Goal: Information Seeking & Learning: Learn about a topic

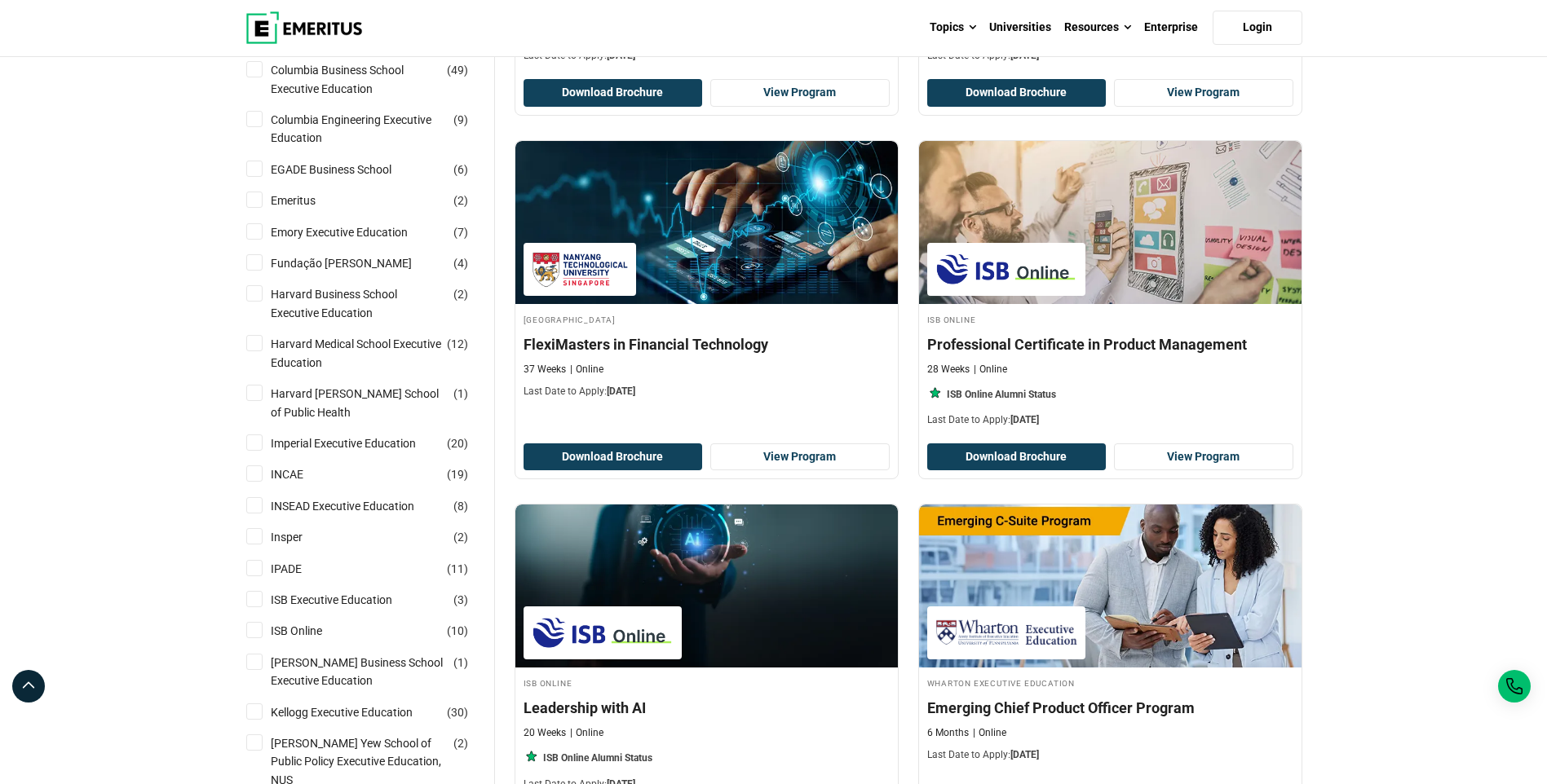
scroll to position [489, 0]
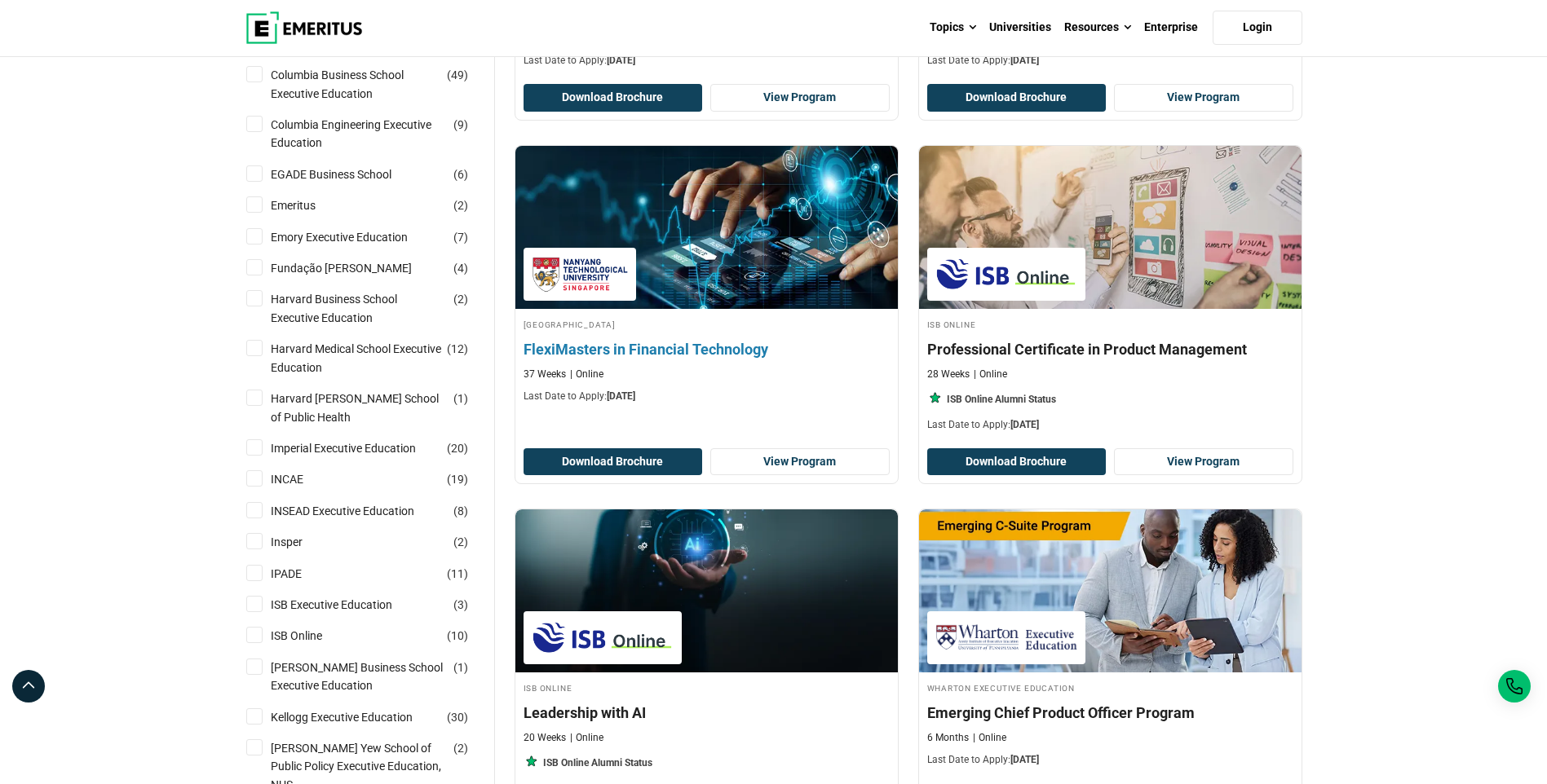
click at [783, 349] on h4 "FlexiMasters in Financial Technology" at bounding box center [707, 348] width 366 height 20
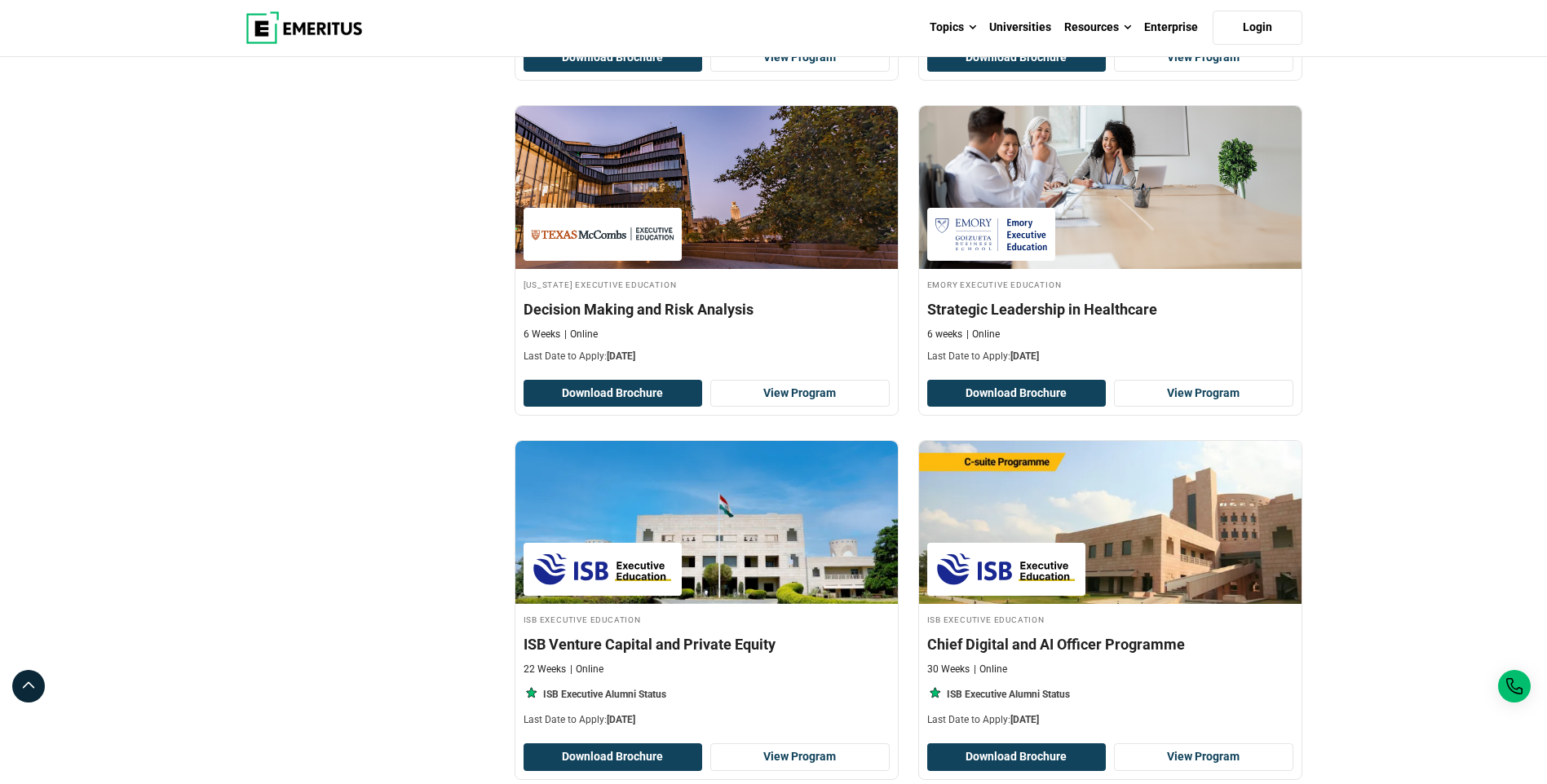
scroll to position [3178, 0]
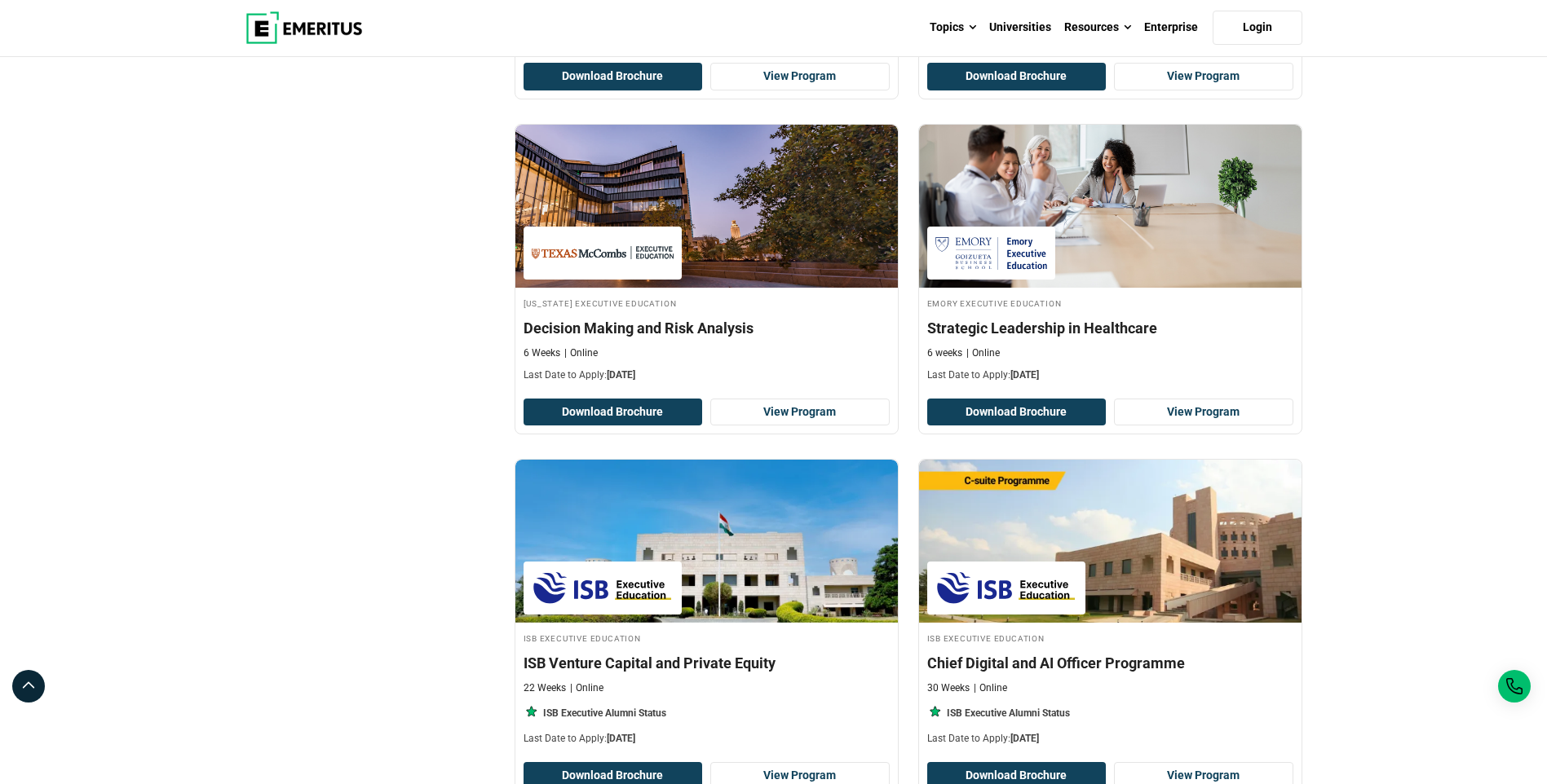
scroll to position [3423, 0]
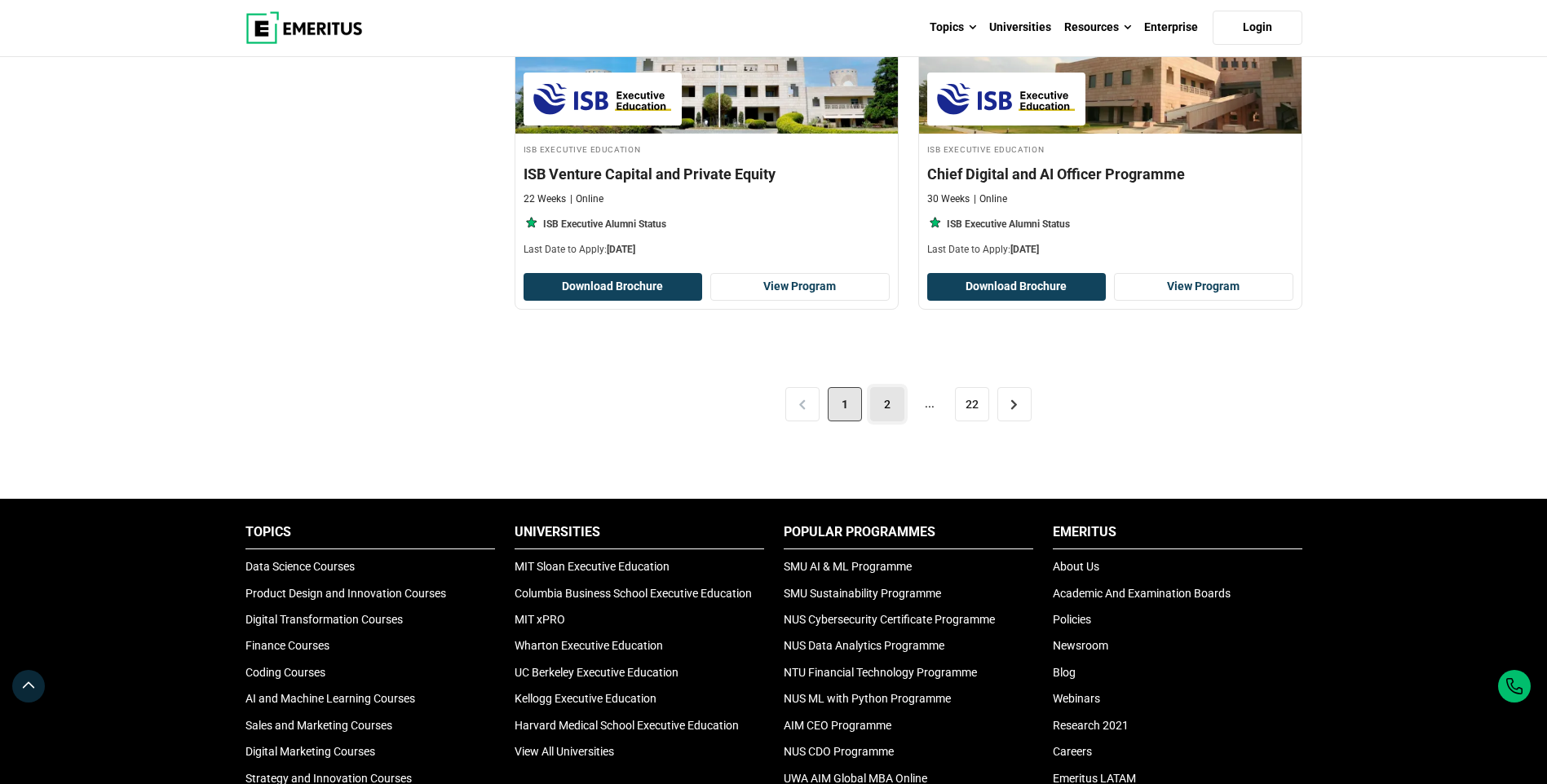
click at [873, 401] on link "2" at bounding box center [888, 404] width 34 height 34
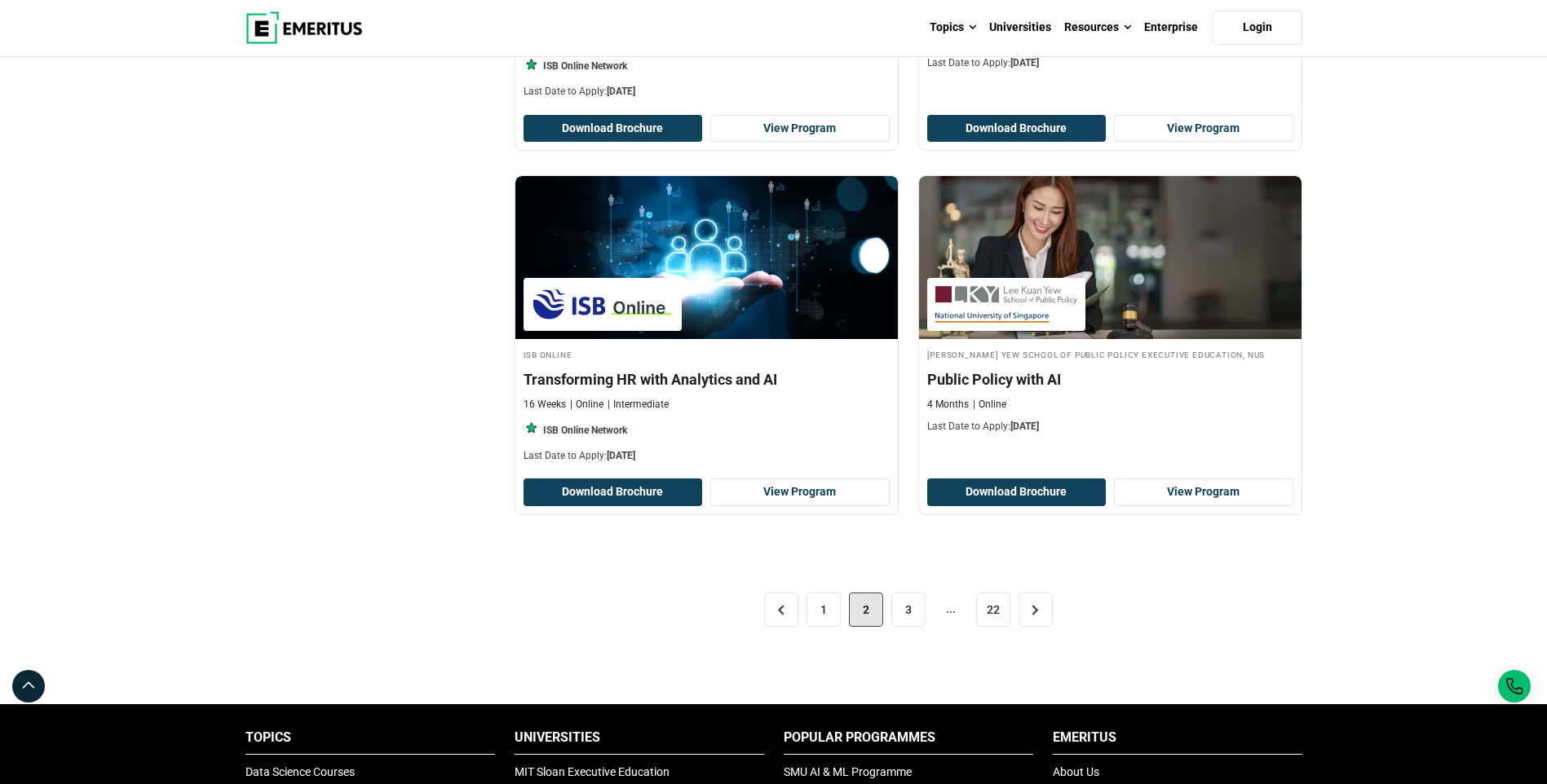
scroll to position [3504, 0]
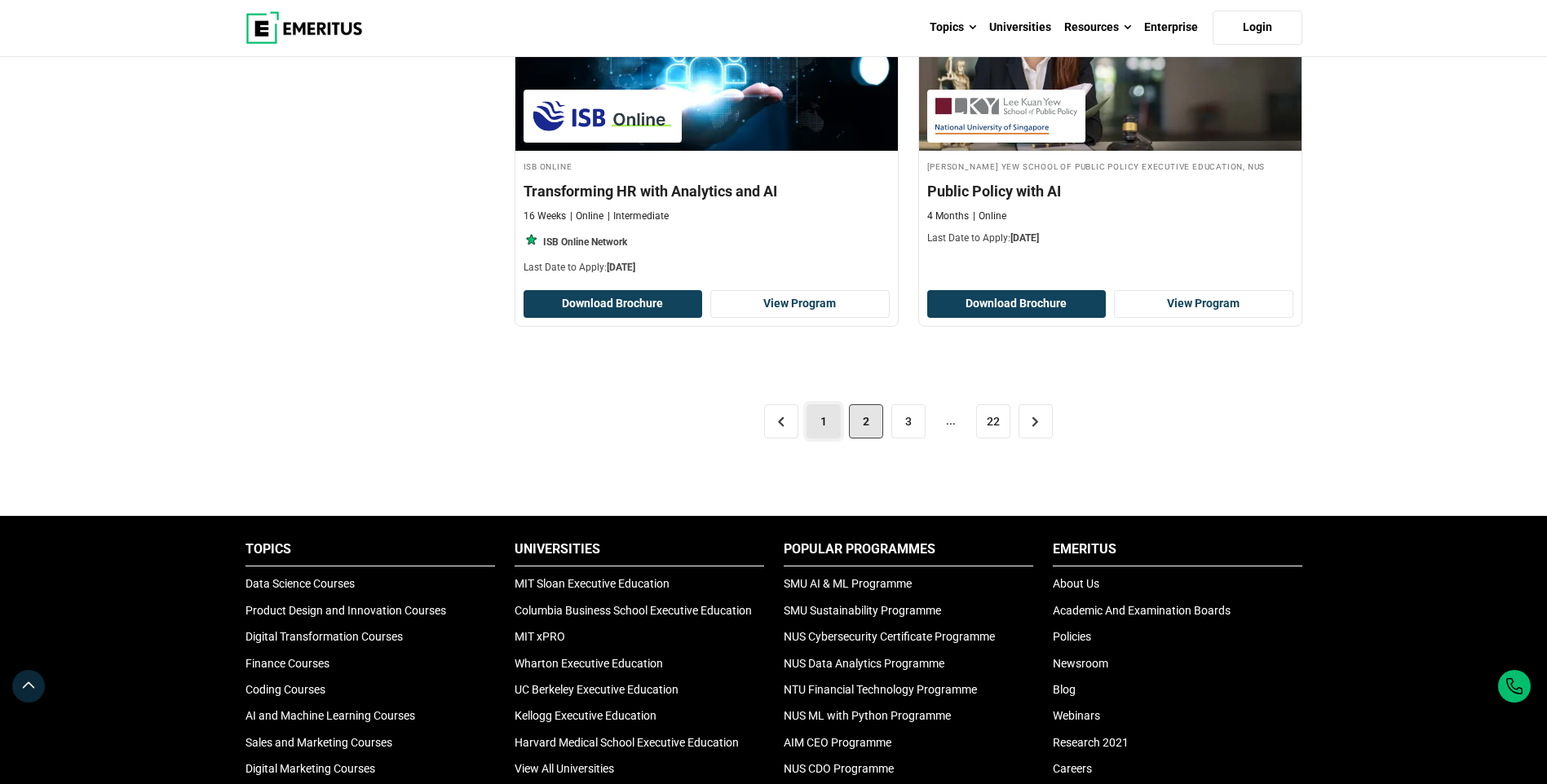
click at [817, 423] on link "1" at bounding box center [824, 422] width 34 height 34
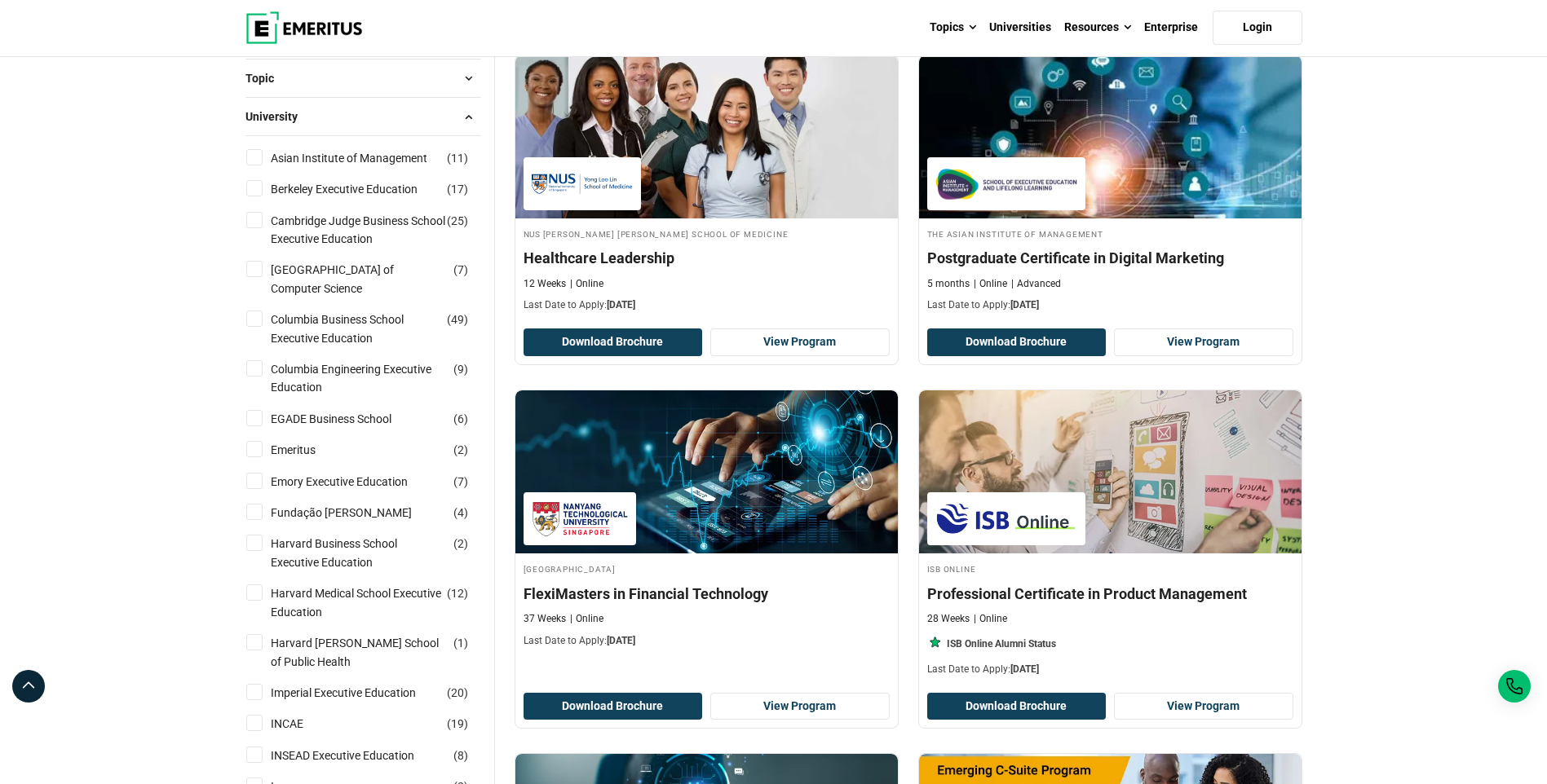
scroll to position [489, 0]
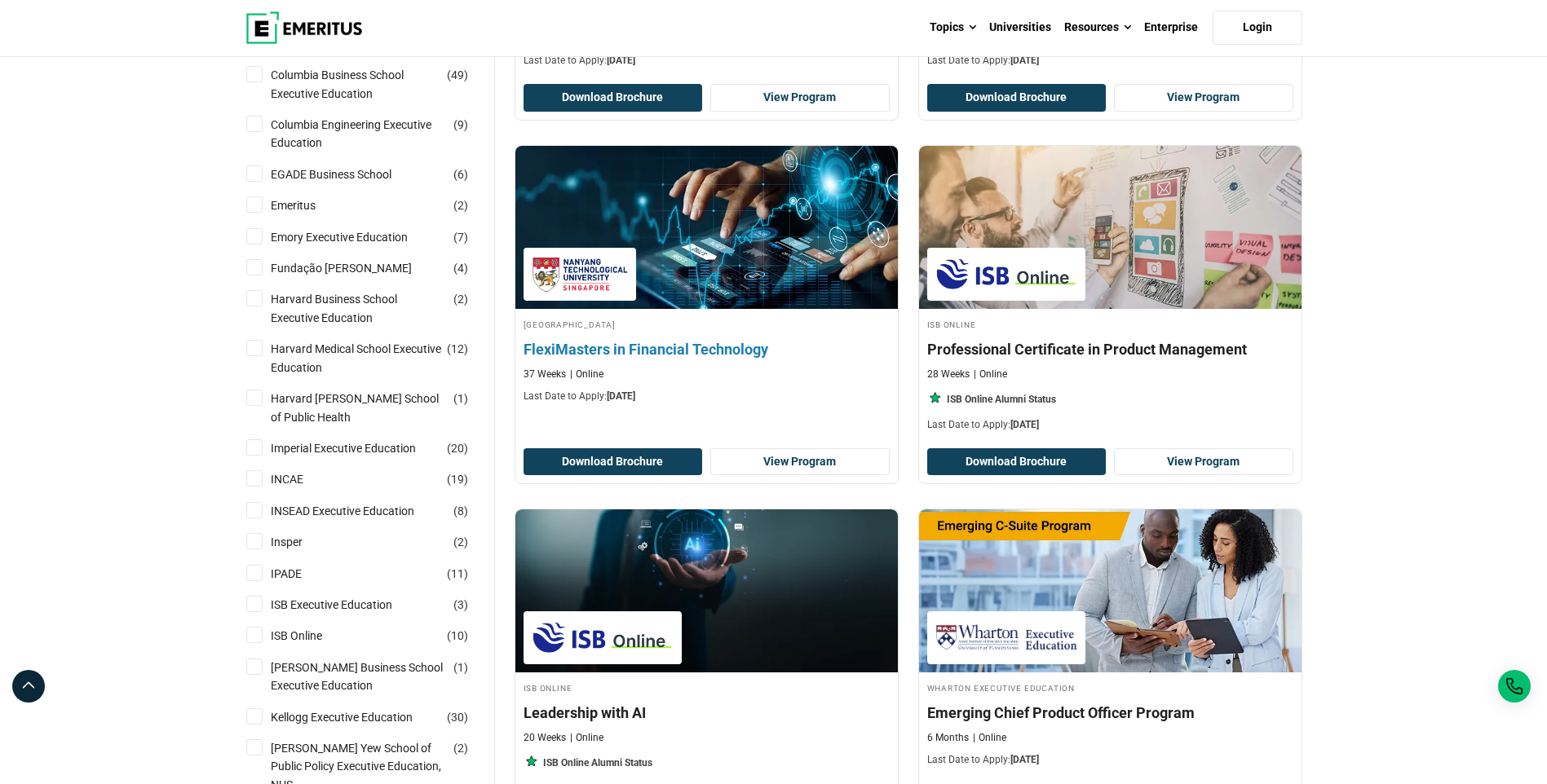
click at [575, 279] on img at bounding box center [580, 274] width 97 height 36
